Goal: Navigation & Orientation: Go to known website

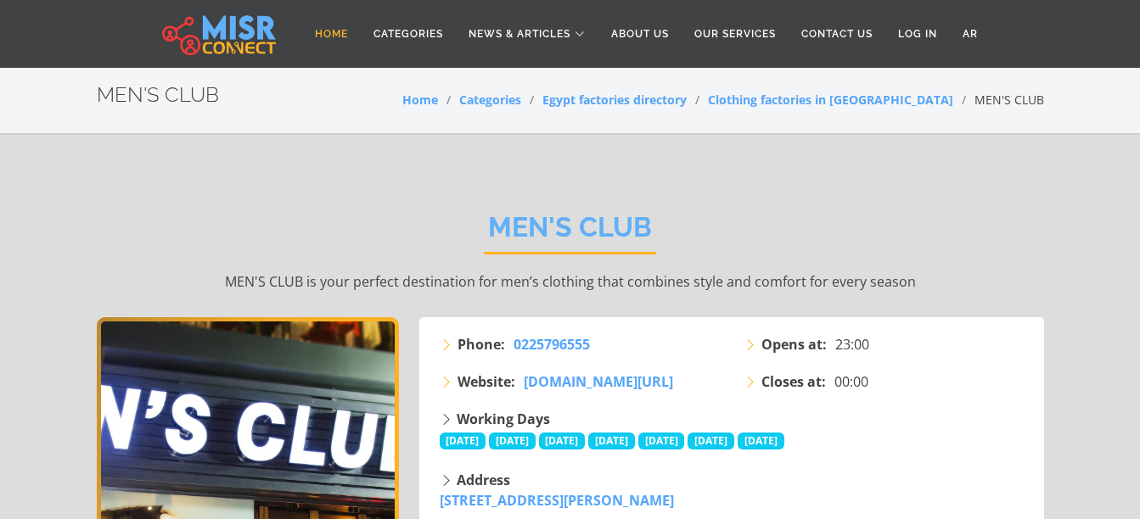
click at [337, 36] on link "Home" at bounding box center [331, 34] width 59 height 32
